Goal: Transaction & Acquisition: Purchase product/service

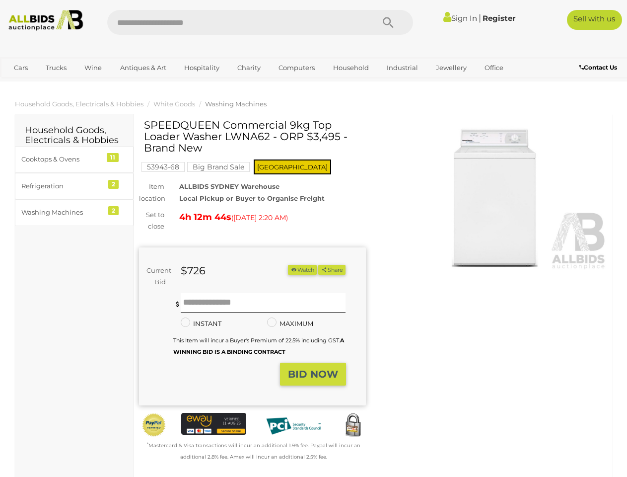
click at [313, 238] on div "SPEEDQUEEN Commercial 9kg Top Loader Washer LWNA62 - ORP $3,495 - Brand New 539…" at bounding box center [252, 290] width 227 height 343
click at [388, 22] on icon "Search" at bounding box center [388, 22] width 11 height 15
click at [21, 68] on link "Cars" at bounding box center [20, 68] width 27 height 16
click at [56, 68] on link "Trucks" at bounding box center [56, 68] width 34 height 16
click at [93, 68] on link "Wine" at bounding box center [93, 68] width 30 height 16
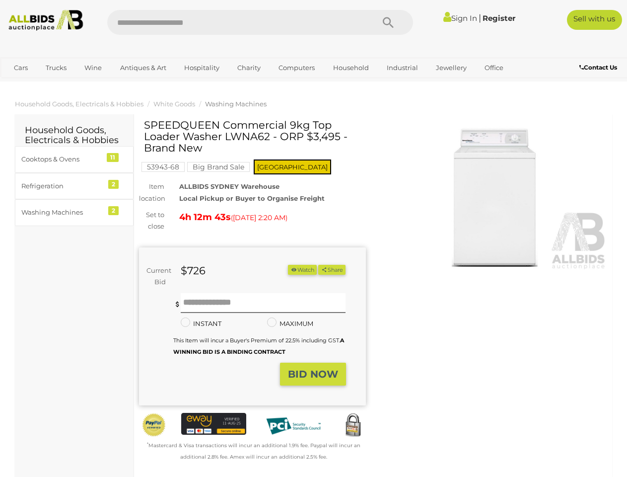
click at [143, 68] on link "Antiques & Art" at bounding box center [143, 68] width 59 height 16
click at [201, 68] on link "Hospitality" at bounding box center [202, 68] width 48 height 16
click at [248, 68] on link "Charity" at bounding box center [249, 68] width 36 height 16
click at [295, 68] on link "Computers" at bounding box center [296, 68] width 49 height 16
click at [350, 68] on link "Household" at bounding box center [351, 68] width 49 height 16
